Goal: Transaction & Acquisition: Purchase product/service

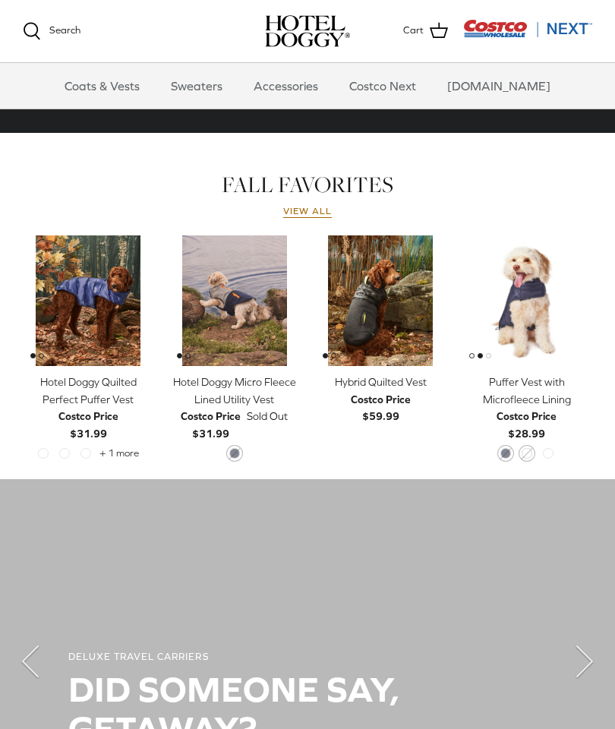
scroll to position [603, 0]
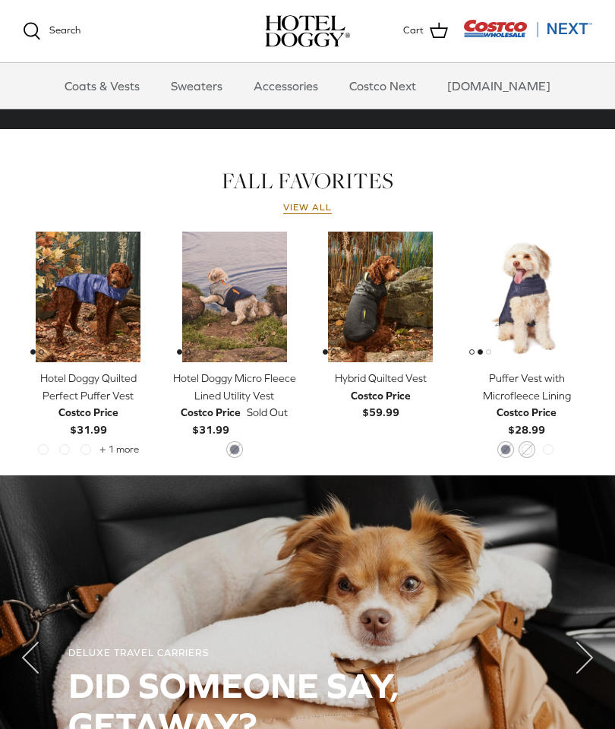
click at [543, 276] on img "Puffer Vest with Microfleece Lining" at bounding box center [526, 296] width 131 height 131
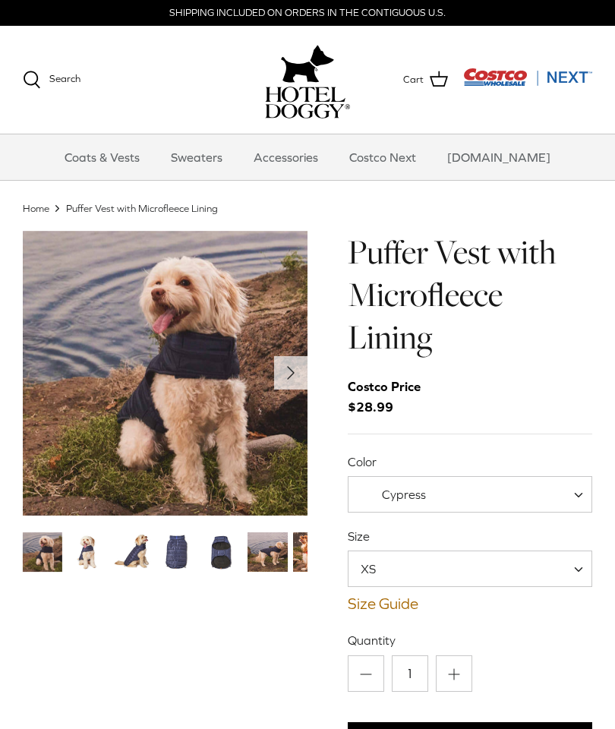
click at [226, 540] on img "Thumbnail Link" at bounding box center [222, 551] width 39 height 39
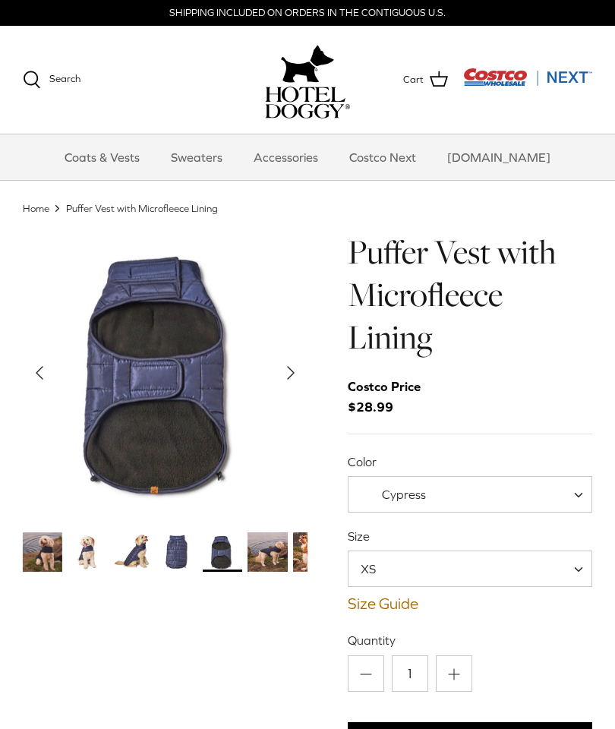
click at [183, 552] on img "Thumbnail Link" at bounding box center [177, 551] width 39 height 39
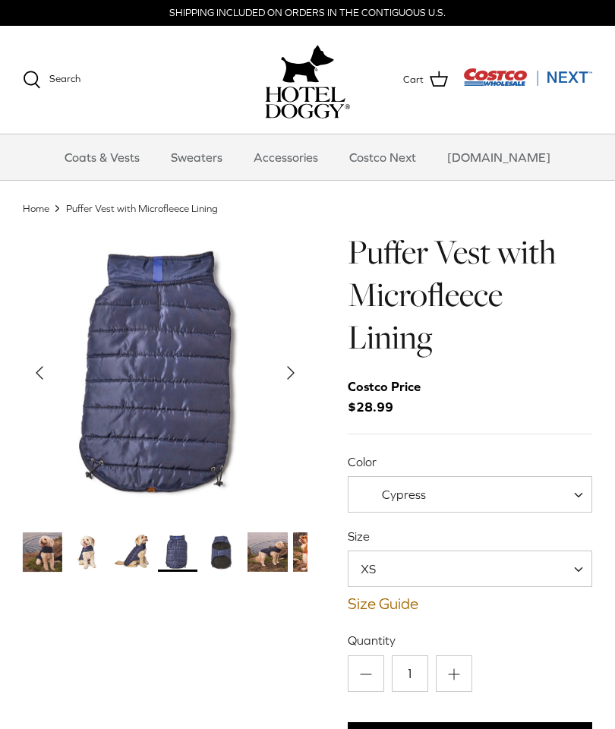
click at [137, 141] on link "Coats & Vests" at bounding box center [102, 157] width 102 height 46
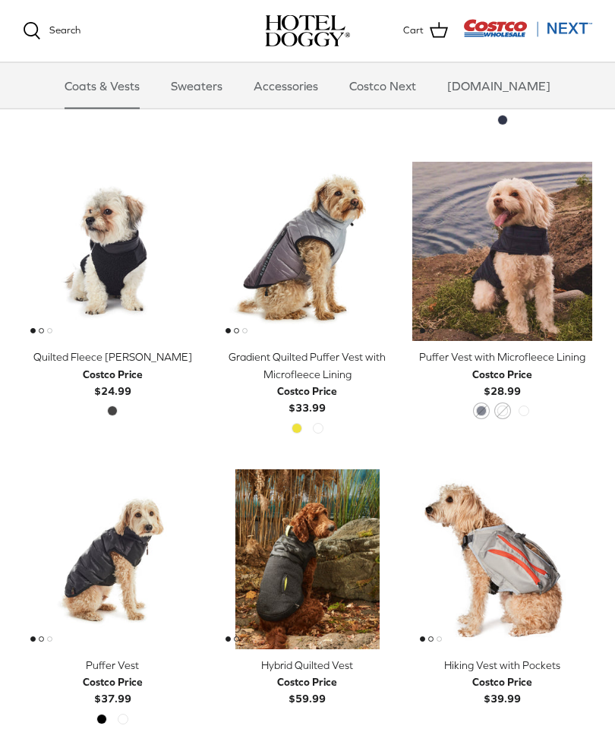
scroll to position [1532, 0]
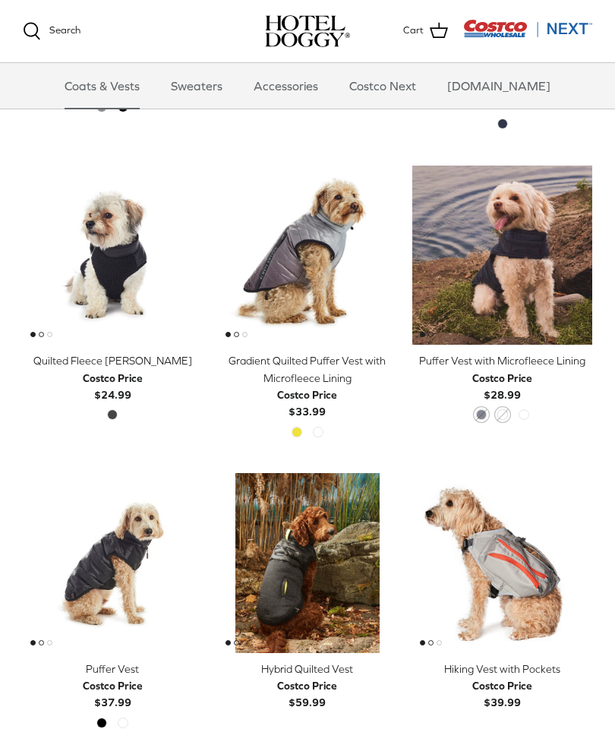
click at [126, 231] on img "Quilted Fleece Melton Vest" at bounding box center [113, 255] width 180 height 180
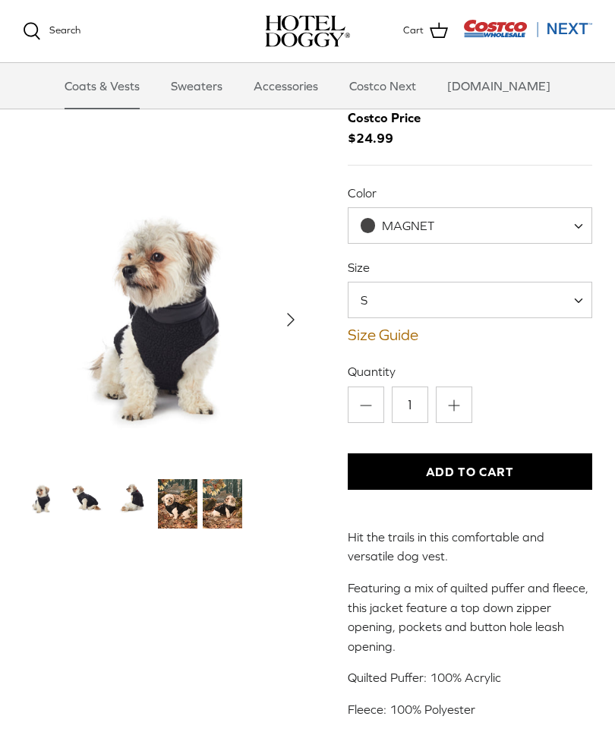
scroll to position [68, 0]
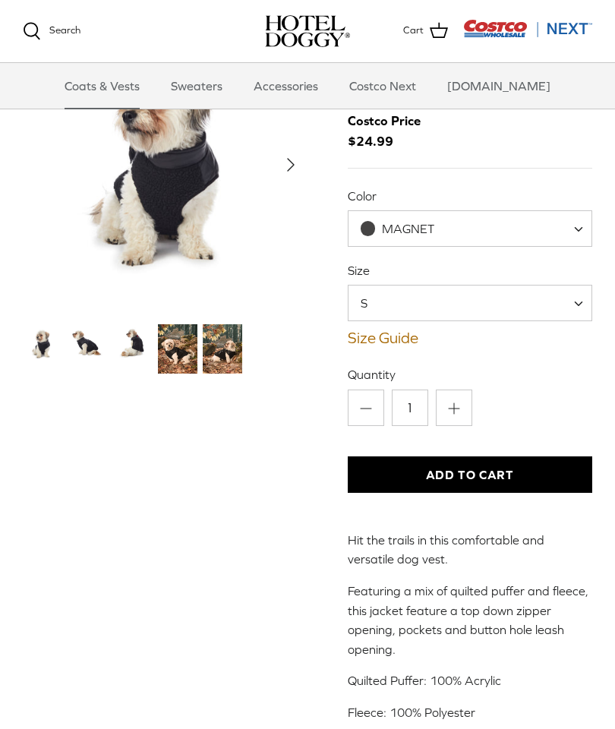
click at [229, 340] on img "Thumbnail Link" at bounding box center [222, 348] width 39 height 49
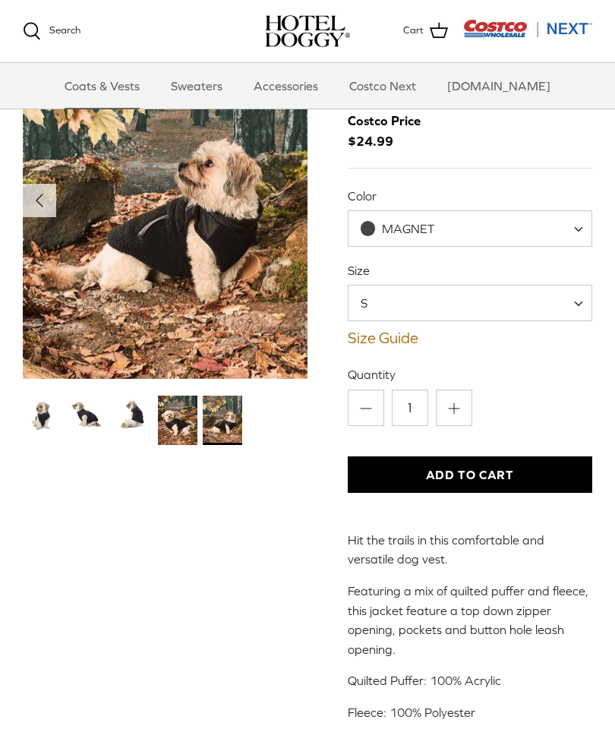
click at [130, 414] on img "Thumbnail Link" at bounding box center [132, 414] width 39 height 39
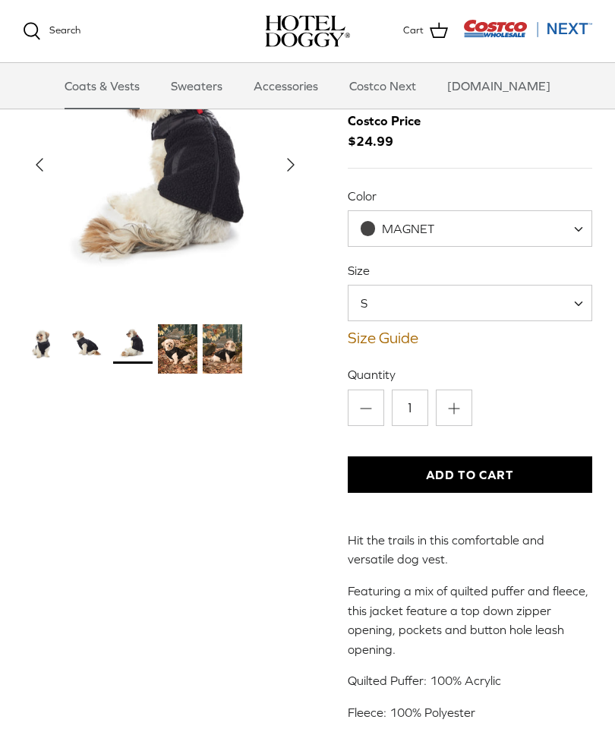
click at [96, 352] on img "Thumbnail Link" at bounding box center [87, 343] width 39 height 39
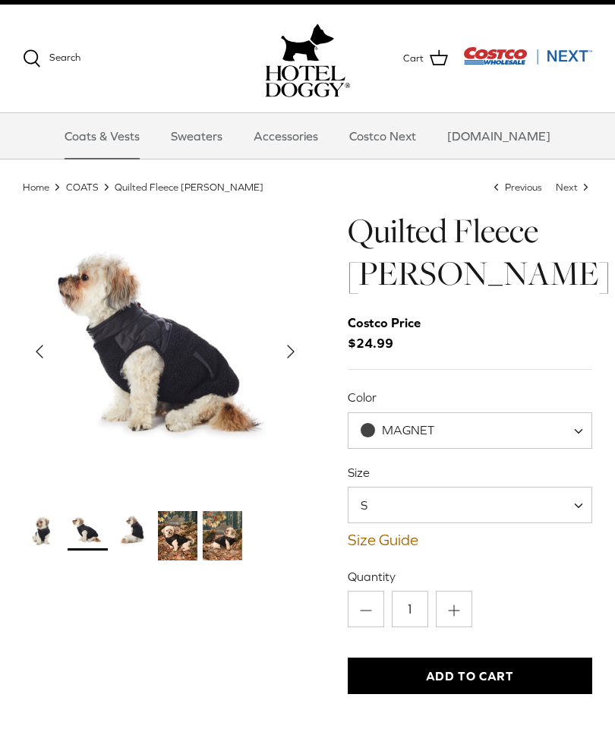
scroll to position [21, 0]
click at [46, 531] on img "Thumbnail Link" at bounding box center [42, 530] width 39 height 39
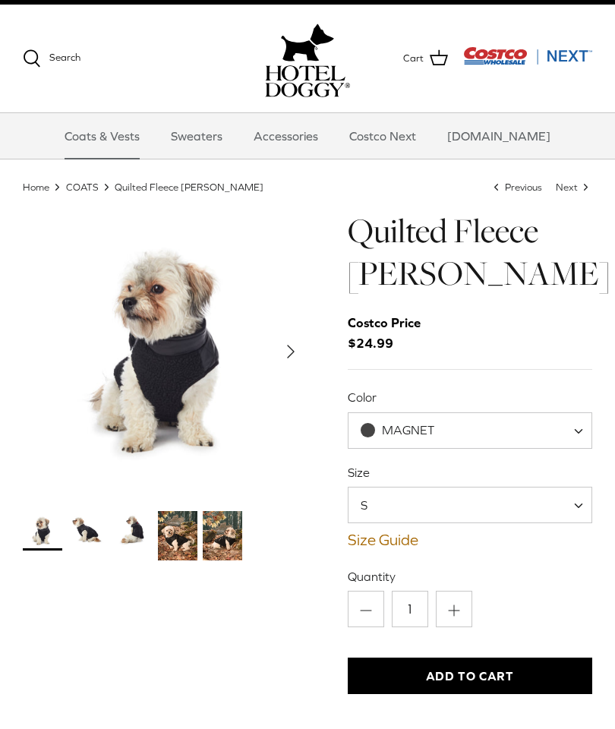
click at [185, 538] on img "Thumbnail Link" at bounding box center [177, 535] width 39 height 49
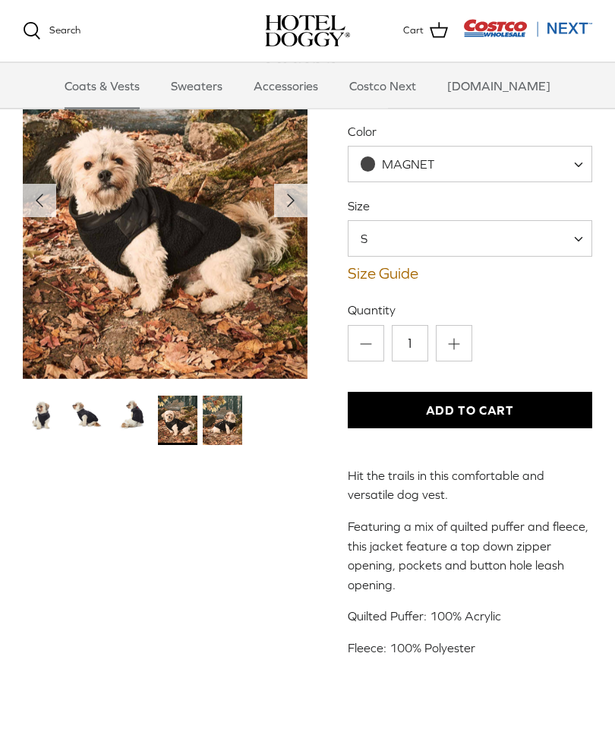
scroll to position [0, 0]
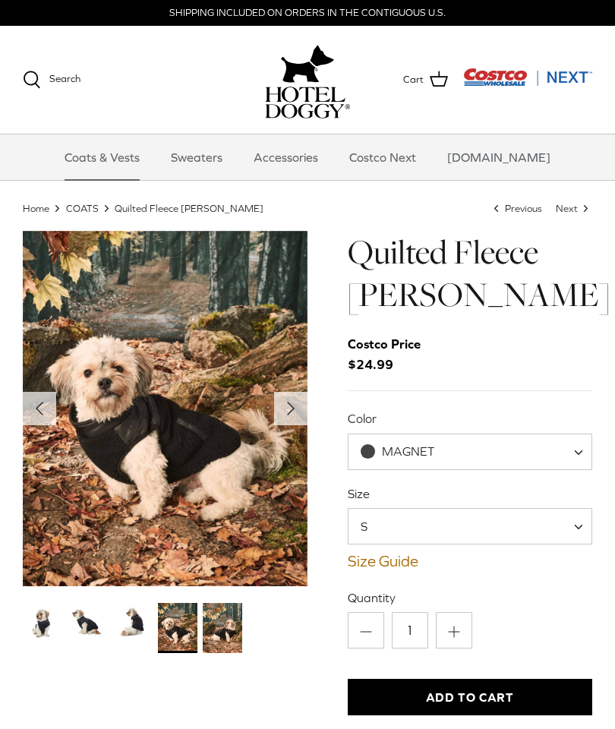
click at [228, 155] on link "Sweaters" at bounding box center [196, 157] width 79 height 46
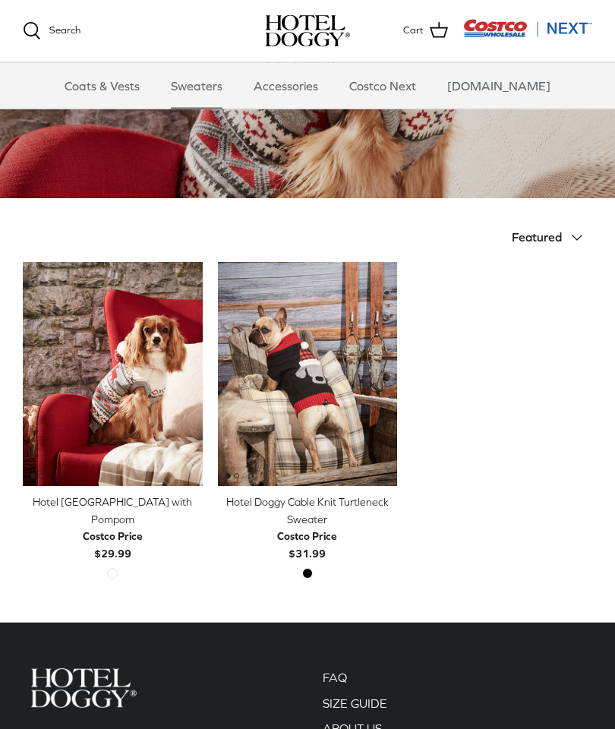
scroll to position [98, 0]
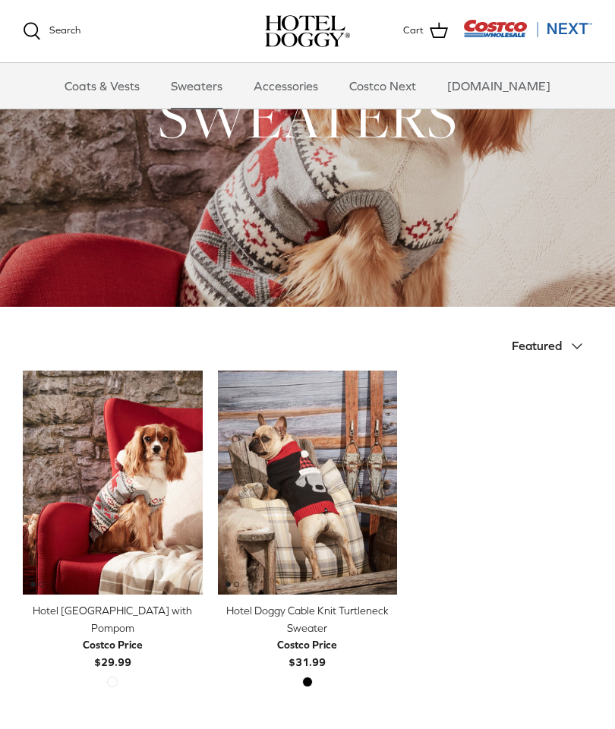
click at [223, 85] on link "Sweaters" at bounding box center [196, 86] width 79 height 46
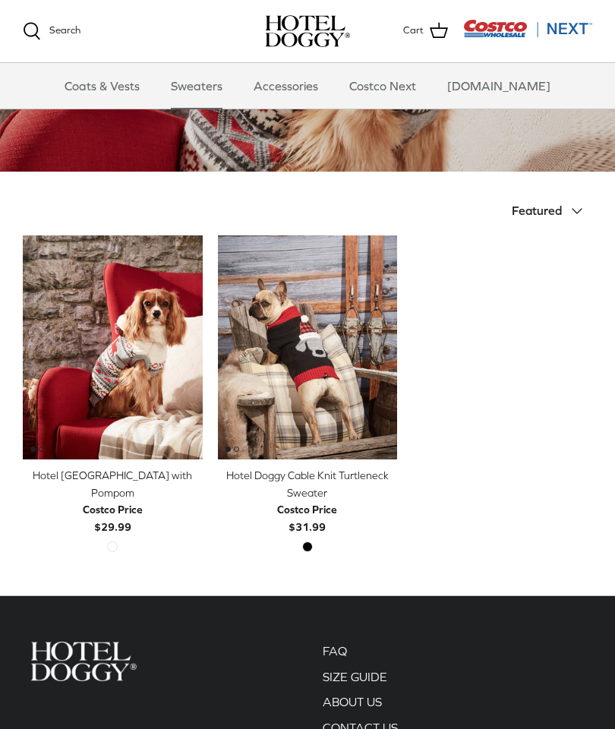
scroll to position [248, 0]
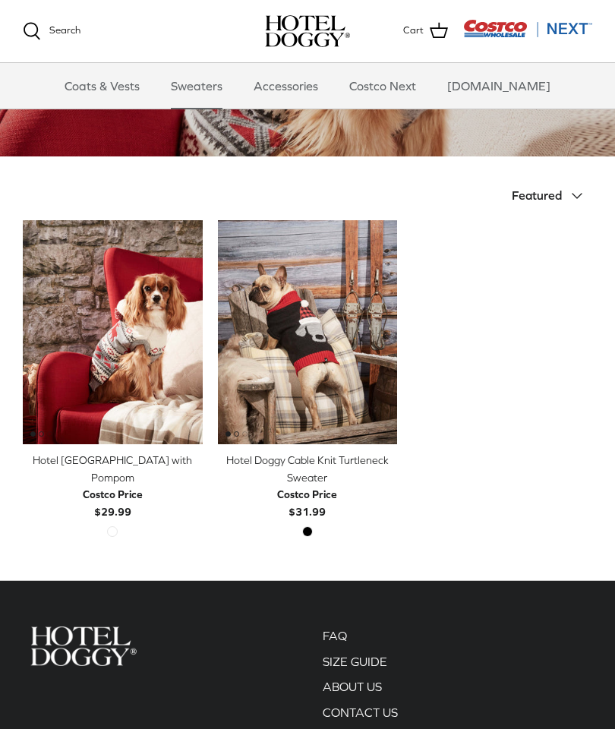
click at [134, 294] on img "Hotel Doggy Fair Isle Sweater with Pompom" at bounding box center [113, 332] width 180 height 225
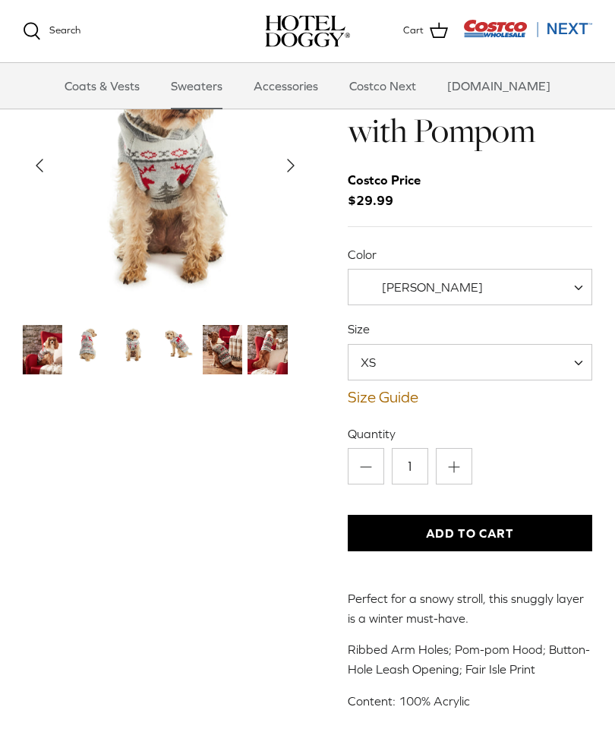
scroll to position [52, 0]
click at [53, 341] on img "Thumbnail Link" at bounding box center [42, 350] width 39 height 49
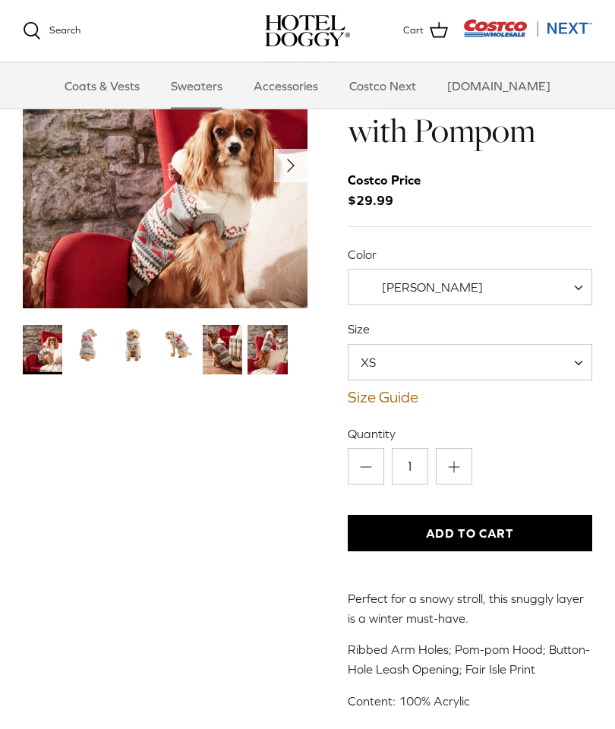
scroll to position [52, 0]
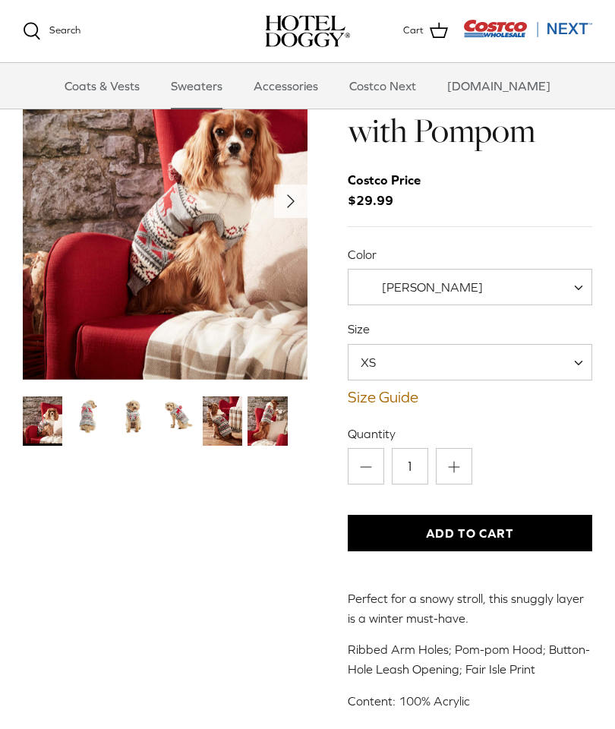
click at [295, 206] on icon "Right" at bounding box center [291, 201] width 24 height 24
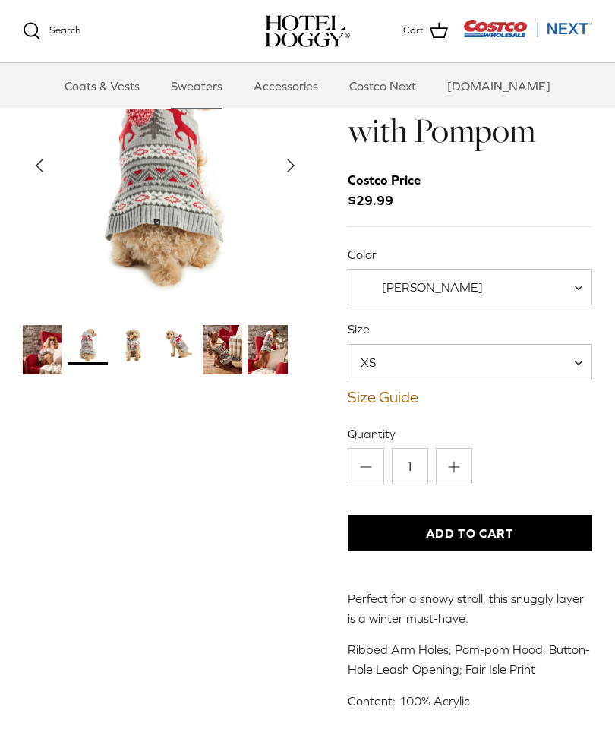
scroll to position [0, 0]
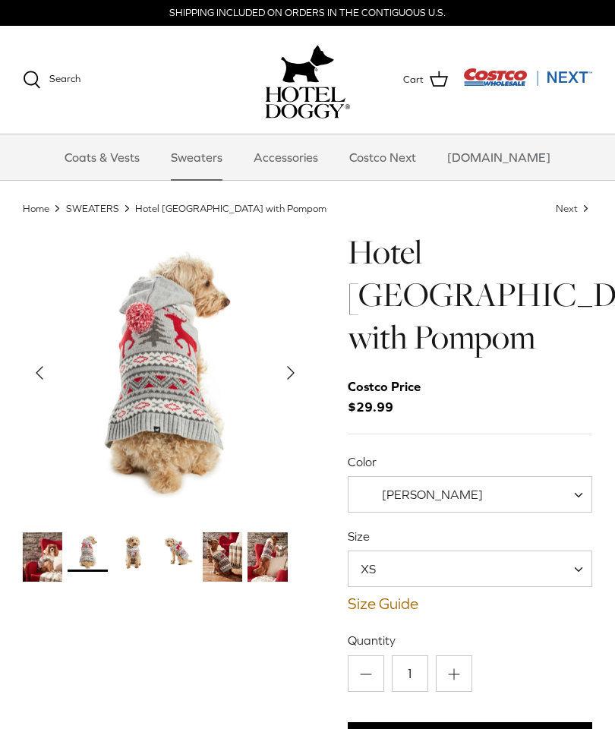
click at [296, 373] on icon "Right" at bounding box center [291, 372] width 24 height 24
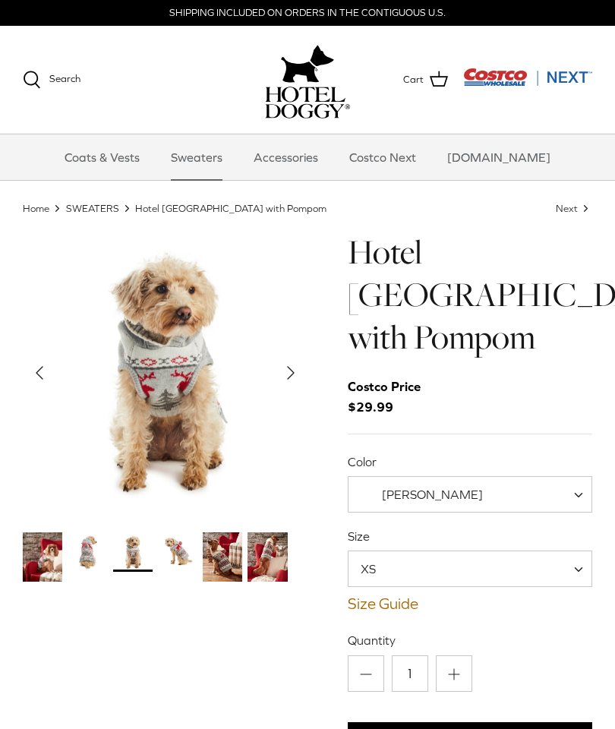
click at [293, 389] on button "Right" at bounding box center [290, 372] width 33 height 33
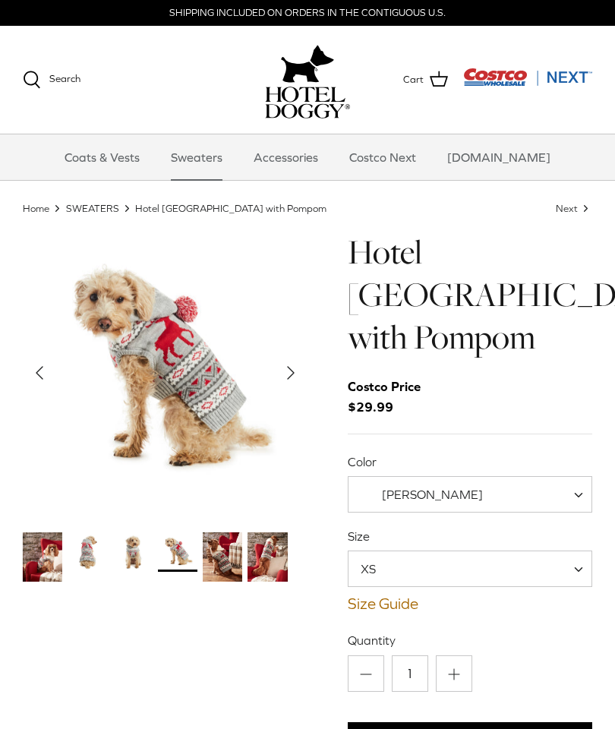
click at [303, 386] on button "Right" at bounding box center [290, 372] width 33 height 33
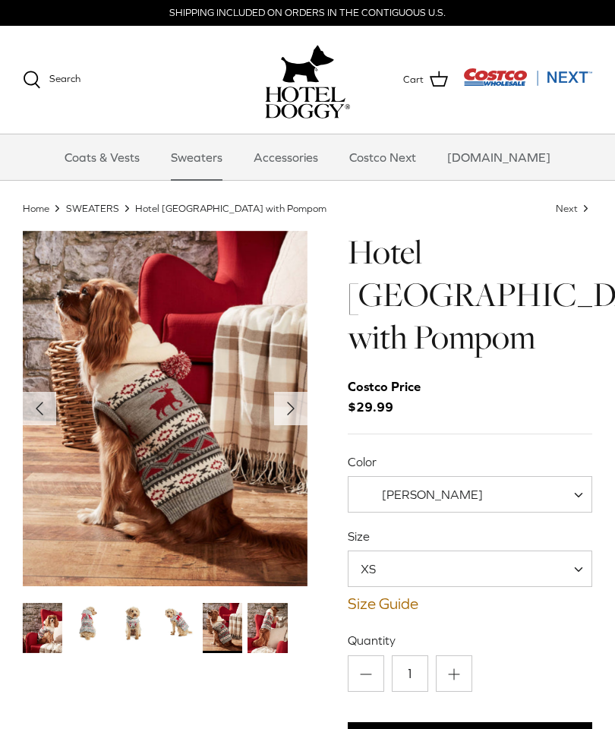
click at [288, 406] on polyline "Next" at bounding box center [291, 408] width 6 height 12
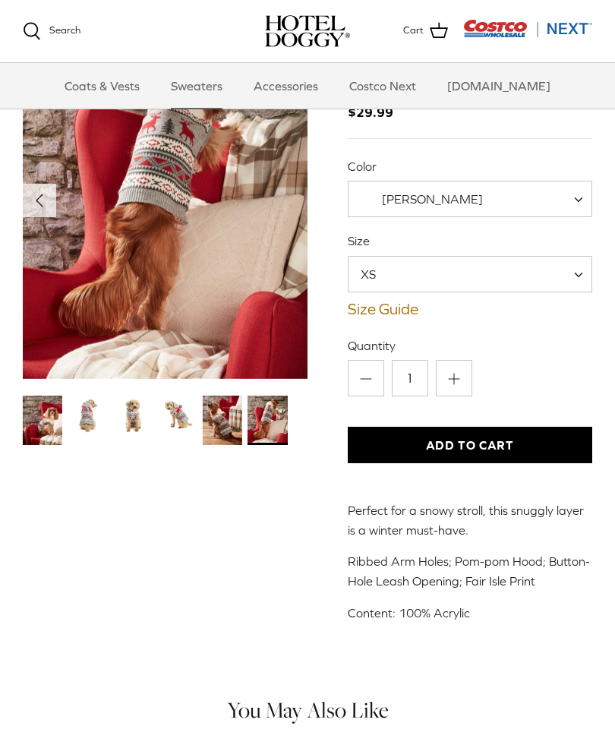
scroll to position [152, 0]
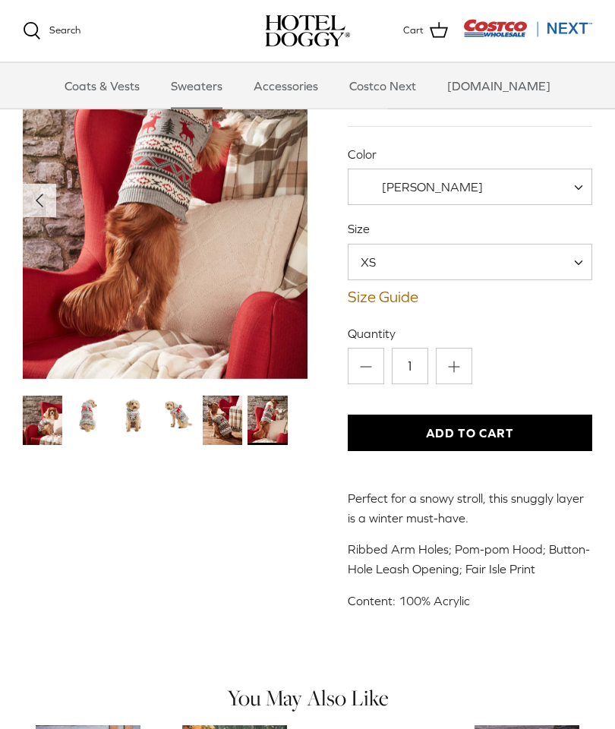
click at [403, 298] on link "Size Guide" at bounding box center [470, 297] width 245 height 18
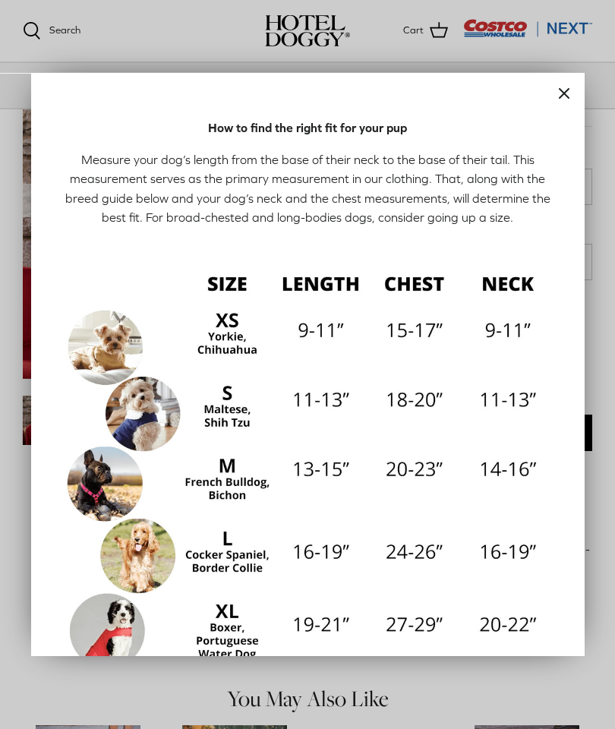
scroll to position [153, 0]
click at [564, 96] on icon "Close" at bounding box center [564, 93] width 18 height 18
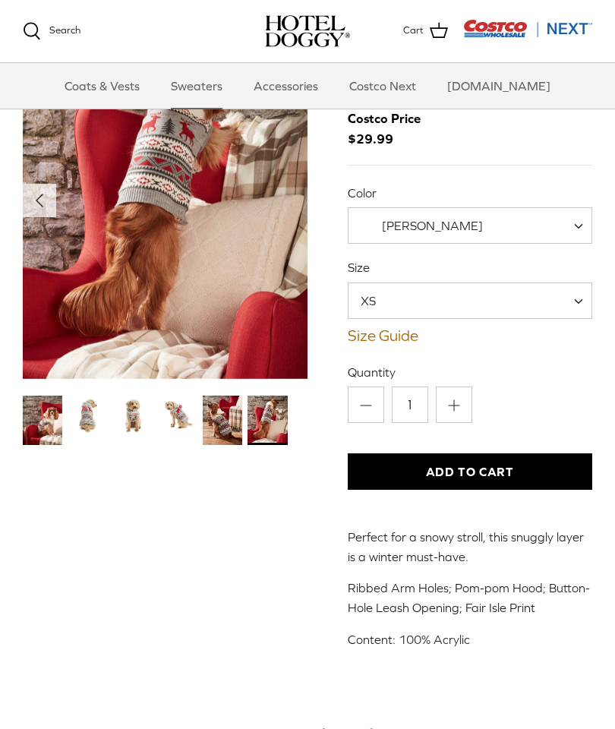
scroll to position [129, 0]
